Goal: Information Seeking & Learning: Learn about a topic

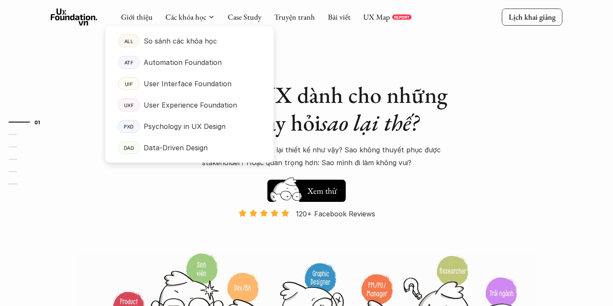
click at [185, 19] on div at bounding box center [189, 87] width 169 height 150
click at [179, 43] on p "So sánh các khóa học" at bounding box center [180, 41] width 73 height 13
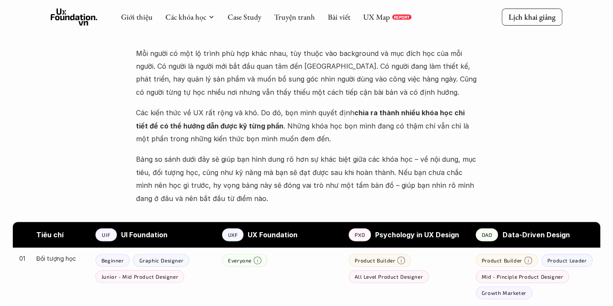
scroll to position [102, 0]
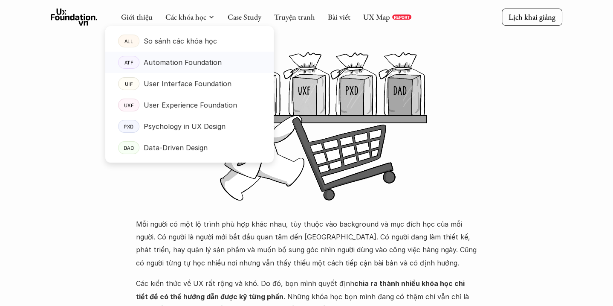
click at [189, 61] on p "Automation Foundation" at bounding box center [183, 62] width 78 height 13
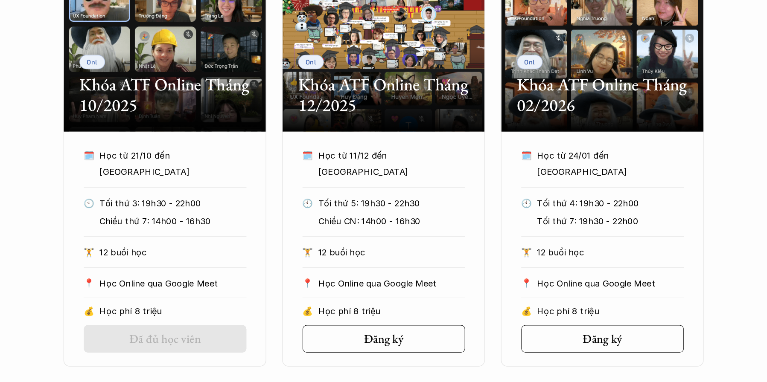
scroll to position [477, 0]
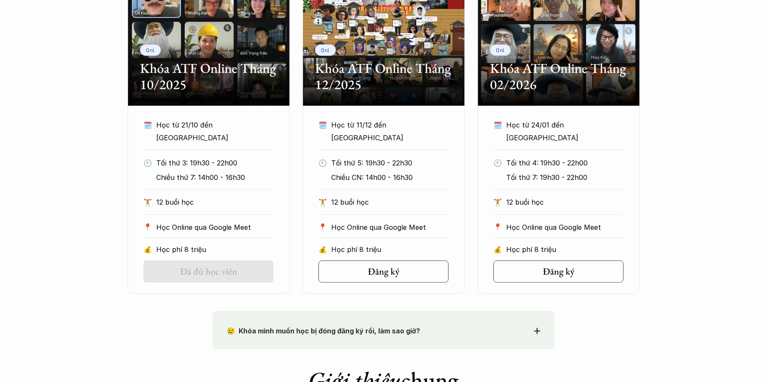
click at [92, 96] on div "Onl Khóa ATF Online Tháng 10/2025 🗓️ Học từ 21/10 đến TBU 🕙 Tối thứ 3: 19h30 - …" at bounding box center [383, 136] width 767 height 316
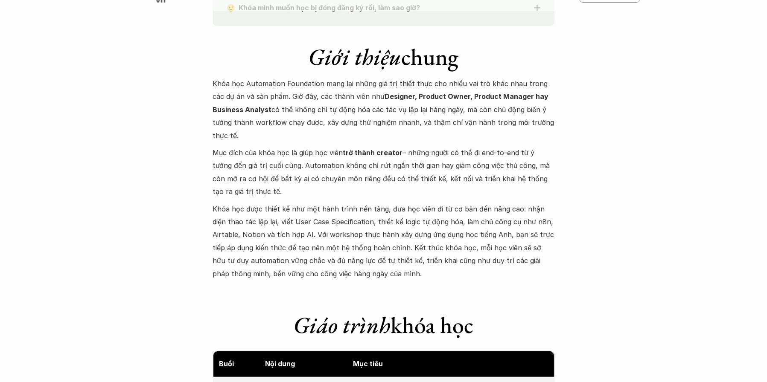
scroll to position [776, 0]
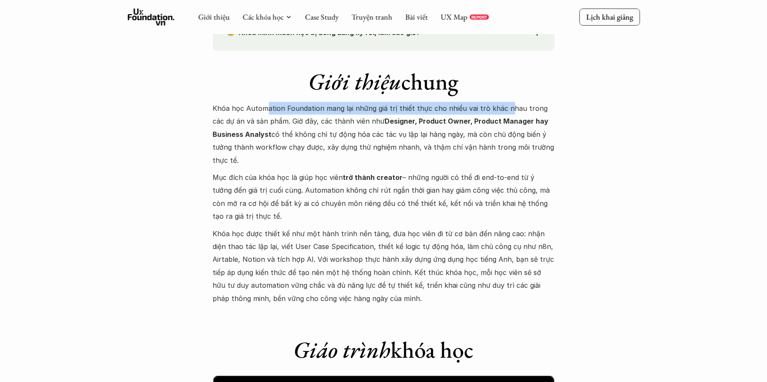
drag, startPoint x: 283, startPoint y: 107, endPoint x: 501, endPoint y: 105, distance: 217.6
click at [501, 105] on p "Khóa học Automation Foundation mang lại những giá trị thiết thực cho nhiều vai …" at bounding box center [383, 134] width 341 height 65
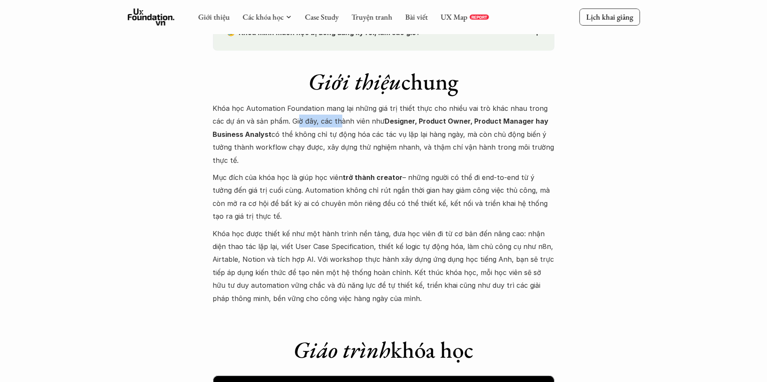
drag, startPoint x: 285, startPoint y: 121, endPoint x: 324, endPoint y: 119, distance: 38.9
click at [324, 119] on p "Khóa học Automation Foundation mang lại những giá trị thiết thực cho nhiều vai …" at bounding box center [383, 134] width 341 height 65
click at [352, 122] on p "Khóa học Automation Foundation mang lại những giá trị thiết thực cho nhiều vai …" at bounding box center [383, 134] width 341 height 65
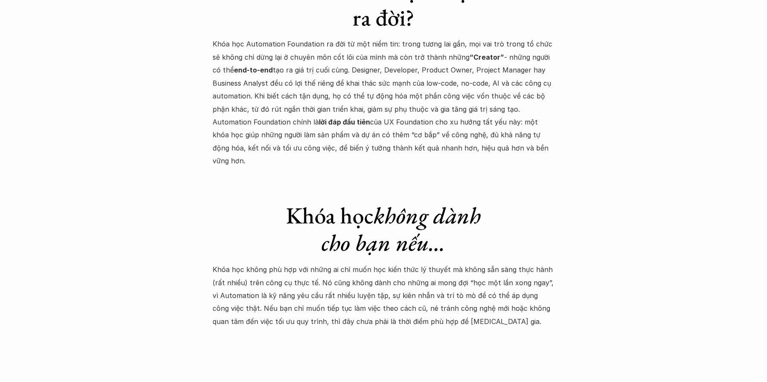
scroll to position [2482, 0]
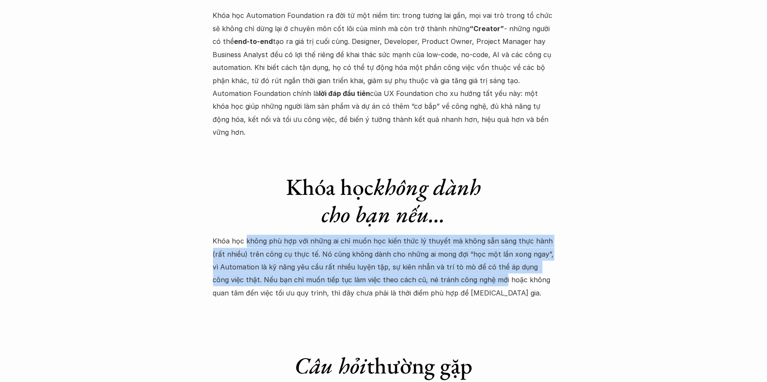
drag, startPoint x: 246, startPoint y: 213, endPoint x: 462, endPoint y: 257, distance: 220.8
click at [462, 257] on p "Khóa học không phù hợp với những ai chỉ muốn học kiến thức lý thuyết mà không s…" at bounding box center [383, 267] width 341 height 65
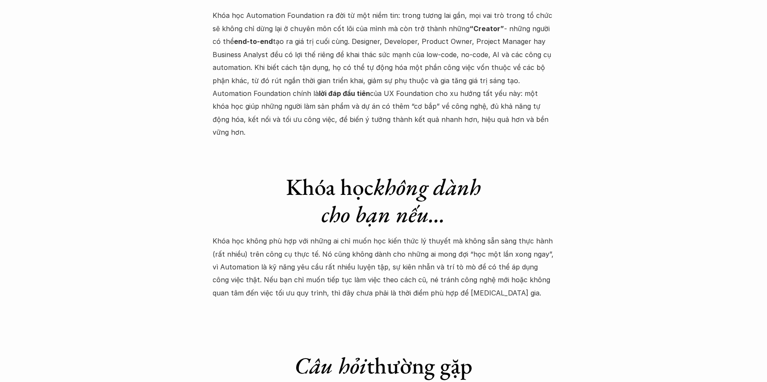
click at [305, 266] on p "Khóa học không phù hợp với những ai chỉ muốn học kiến thức lý thuyết mà không s…" at bounding box center [383, 267] width 341 height 65
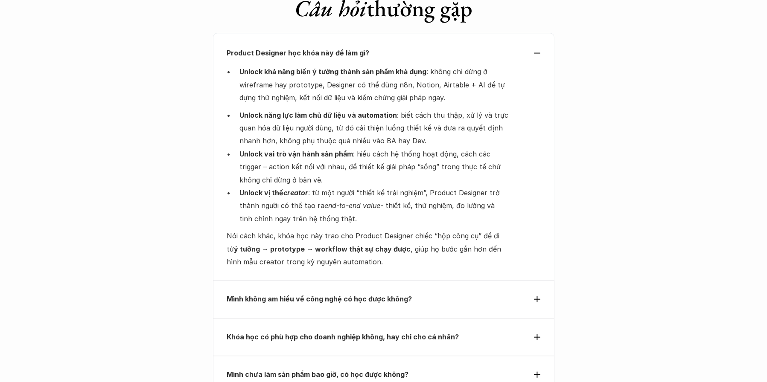
scroll to position [2866, 0]
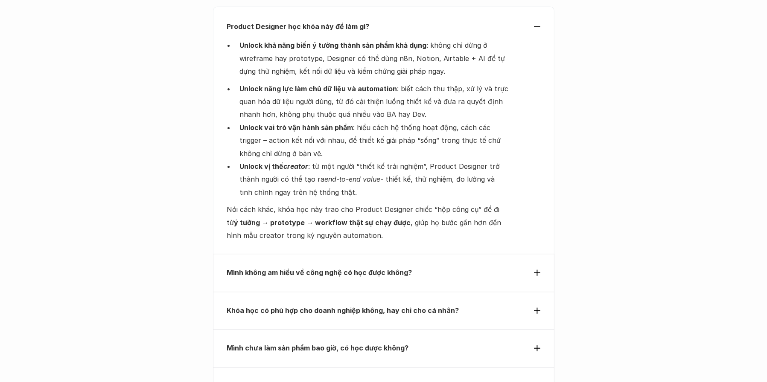
click at [426, 266] on p "Mình không am hiểu về công nghệ có học được không?" at bounding box center [368, 272] width 282 height 13
